Goal: Complete application form

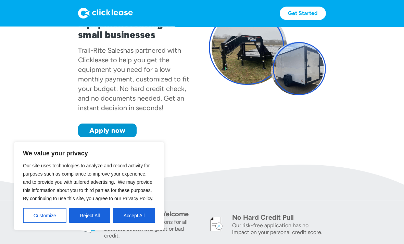
scroll to position [74, 0]
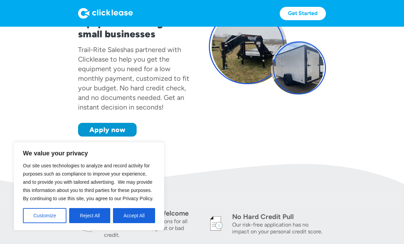
click at [41, 223] on button "Customize" at bounding box center [45, 215] width 44 height 15
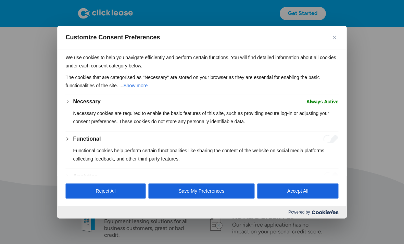
click at [301, 199] on button "Accept All" at bounding box center [297, 191] width 81 height 15
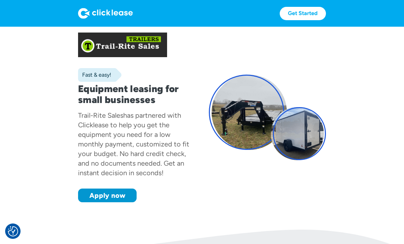
scroll to position [0, 0]
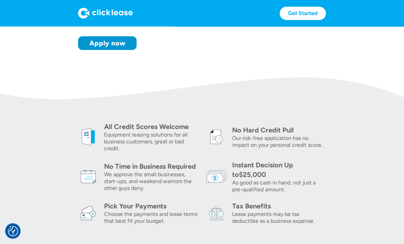
scroll to position [147, 0]
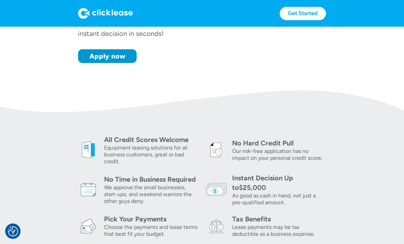
click at [101, 54] on link "Apply now" at bounding box center [107, 56] width 59 height 14
